Goal: Transaction & Acquisition: Purchase product/service

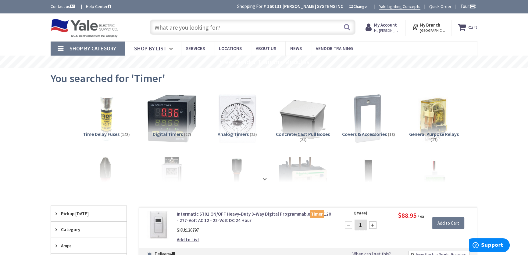
click at [172, 30] on input "text" at bounding box center [253, 27] width 206 height 15
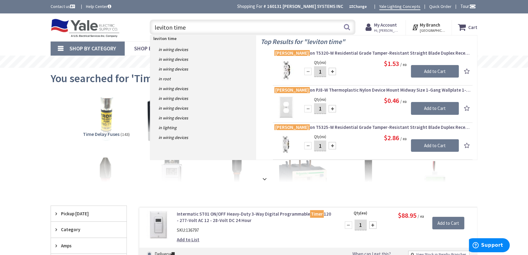
type input "leviton timer"
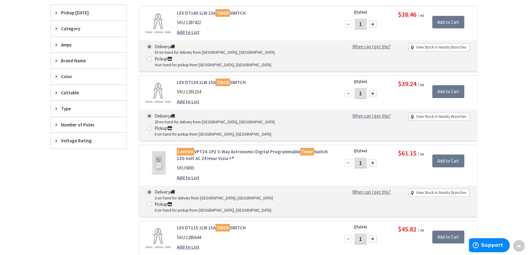
scroll to position [138, 0]
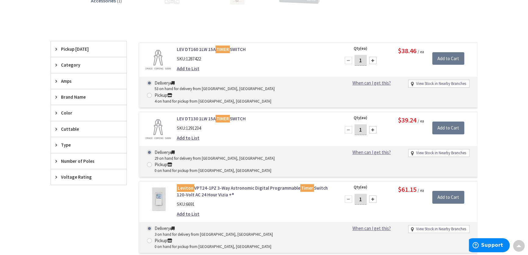
click at [192, 50] on link "LEV DT160 1LW 15A TIMER SWITCH" at bounding box center [254, 49] width 155 height 6
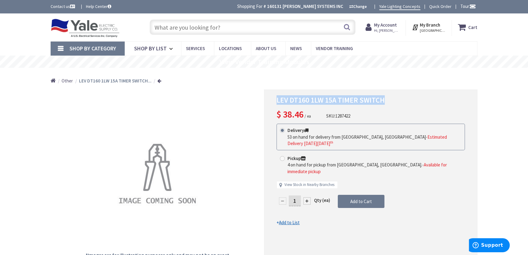
drag, startPoint x: 384, startPoint y: 100, endPoint x: 276, endPoint y: 98, distance: 108.0
click at [277, 98] on h1 "LEV DT160 1LW 15A TIMER SWITCH" at bounding box center [371, 100] width 189 height 9
copy span "LEV DT160 1LW 15A TIMER SWITCH"
click at [496, 210] on div "LEV DT160 1LW 15A TIMER SWITCH Estimated Delivery on Tuesday, October 7 th from…" at bounding box center [264, 260] width 528 height 494
click at [168, 27] on input "text" at bounding box center [253, 27] width 206 height 15
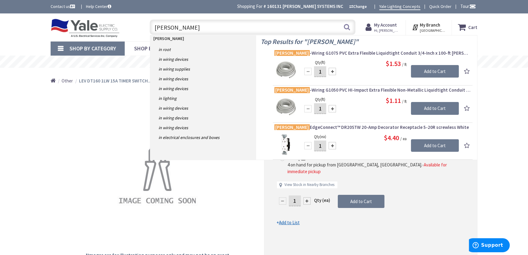
paste input "DT5060LA"
type input "HUBBELL DT5060LA"
click at [346, 27] on button "Search" at bounding box center [347, 27] width 8 height 14
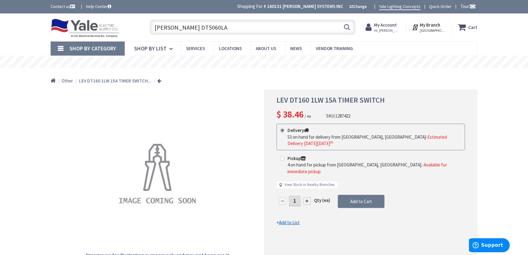
click at [204, 26] on input "HUBBELL DT5060LA" at bounding box center [253, 27] width 206 height 15
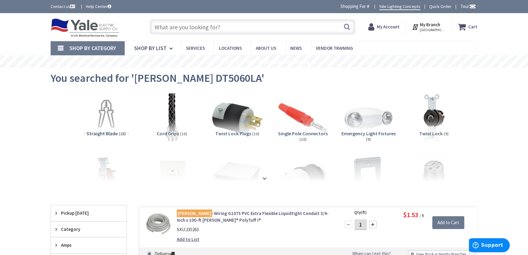
click at [170, 25] on input "text" at bounding box center [253, 26] width 206 height 15
paste input "DT5060LA"
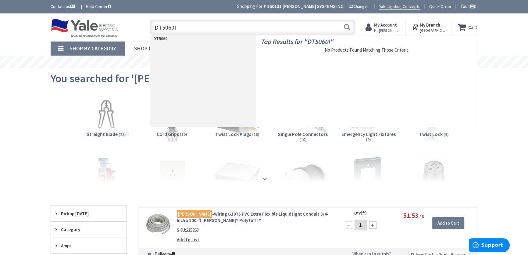
drag, startPoint x: 187, startPoint y: 28, endPoint x: 144, endPoint y: 27, distance: 42.7
click at [146, 27] on div "DT5060I DT5060I Search" at bounding box center [251, 27] width 218 height 20
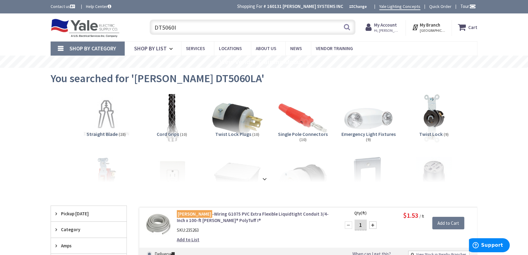
click at [181, 27] on input "DT5060I" at bounding box center [253, 27] width 206 height 15
type input "DT5060I"
click at [347, 26] on button "Search" at bounding box center [347, 27] width 8 height 14
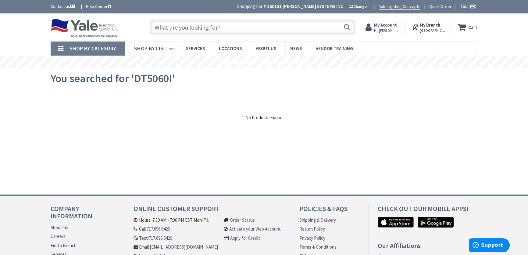
click at [171, 26] on input "text" at bounding box center [253, 27] width 206 height 15
paste input "TORK D1060M"
type input "TORK D1060M"
click at [346, 26] on button "Search" at bounding box center [347, 27] width 8 height 14
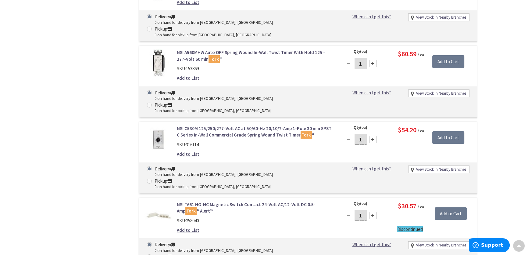
scroll to position [2635, 0]
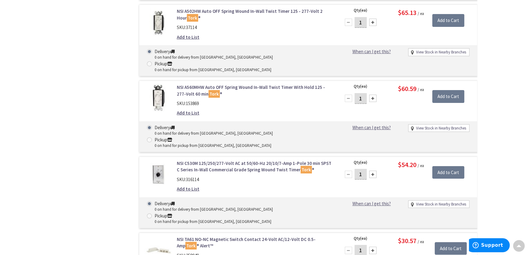
drag, startPoint x: 268, startPoint y: 77, endPoint x: 57, endPoint y: 85, distance: 211.2
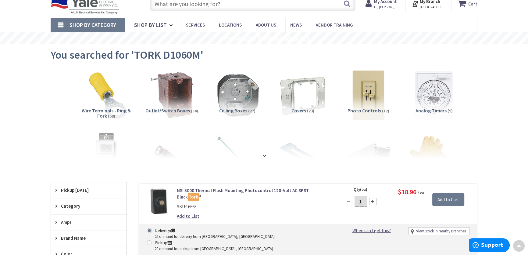
scroll to position [0, 0]
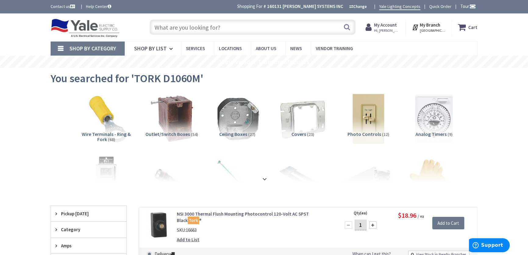
paste input "TORK D1060M"
type input "TORK D1060M"
click at [347, 29] on button "Search" at bounding box center [347, 27] width 8 height 14
click at [172, 29] on input "text" at bounding box center [253, 27] width 206 height 15
paste input "MA-T51MN-IV"
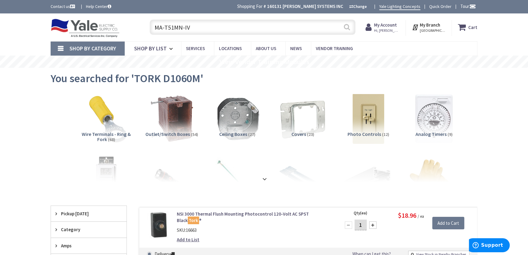
type input "MA-T51MN-IV"
click at [343, 28] on button "Search" at bounding box center [347, 27] width 8 height 14
